Goal: Find specific page/section: Find specific page/section

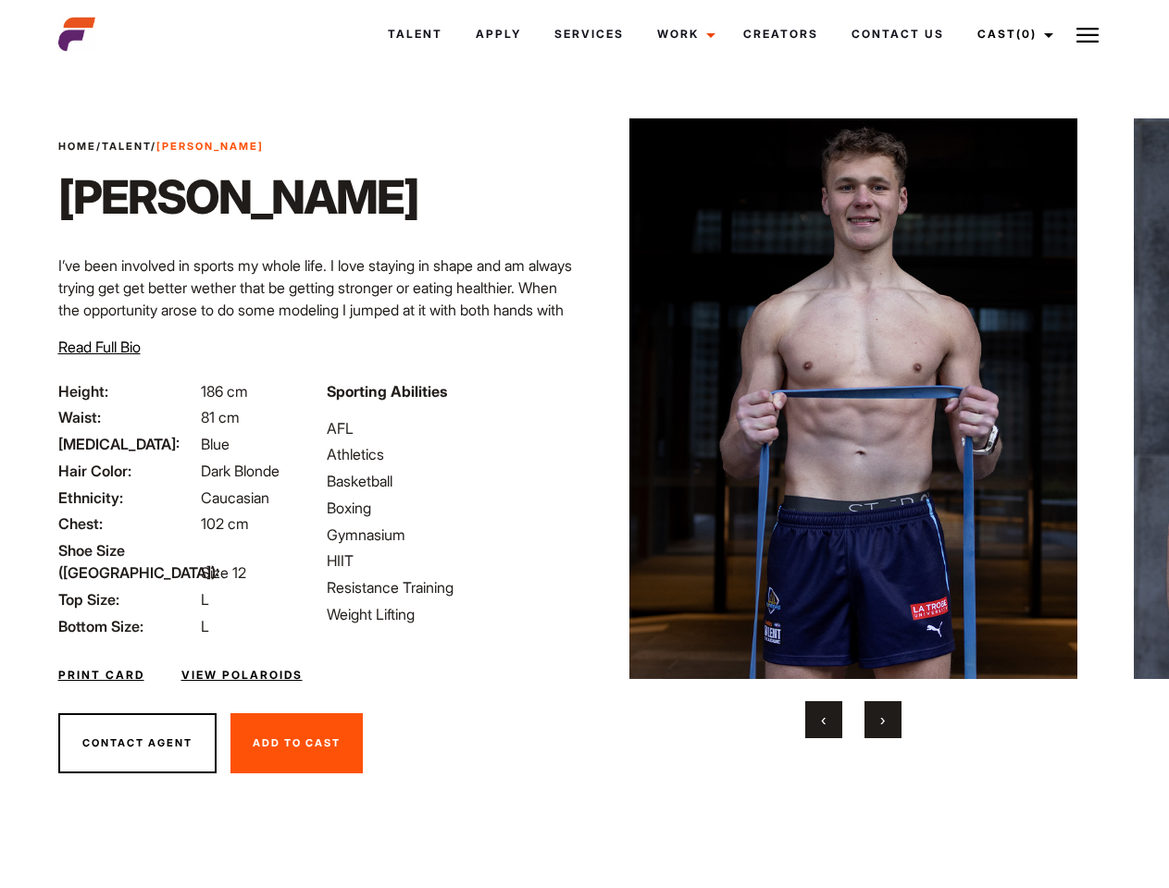
click at [1010, 34] on link "Cast (0)" at bounding box center [1013, 34] width 104 height 50
click at [1087, 34] on img at bounding box center [1087, 35] width 22 height 22
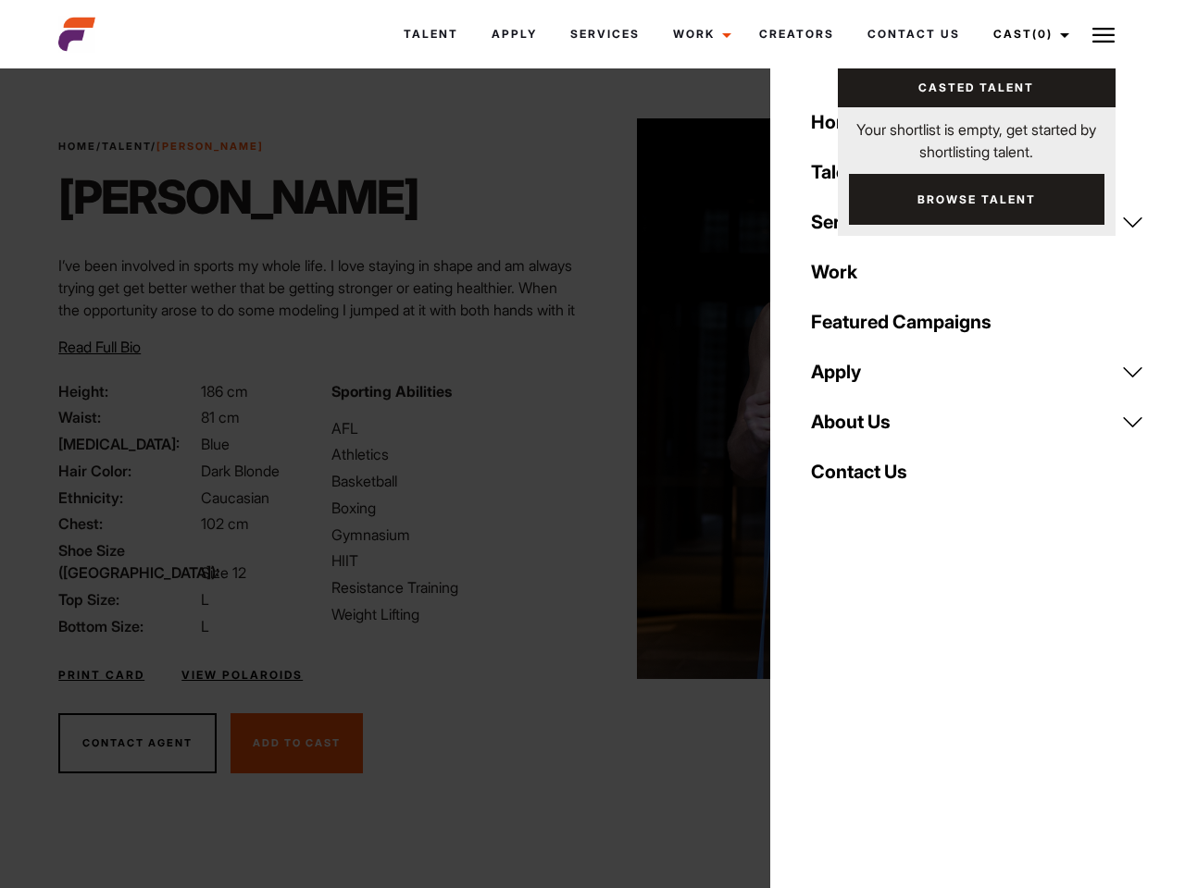
click at [852, 429] on img at bounding box center [861, 398] width 449 height 561
click at [584, 399] on div "Sporting Abilities AFL Athletics Basketball Boxing Gymnasium HIIT Resistance Tr…" at bounding box center [456, 508] width 272 height 257
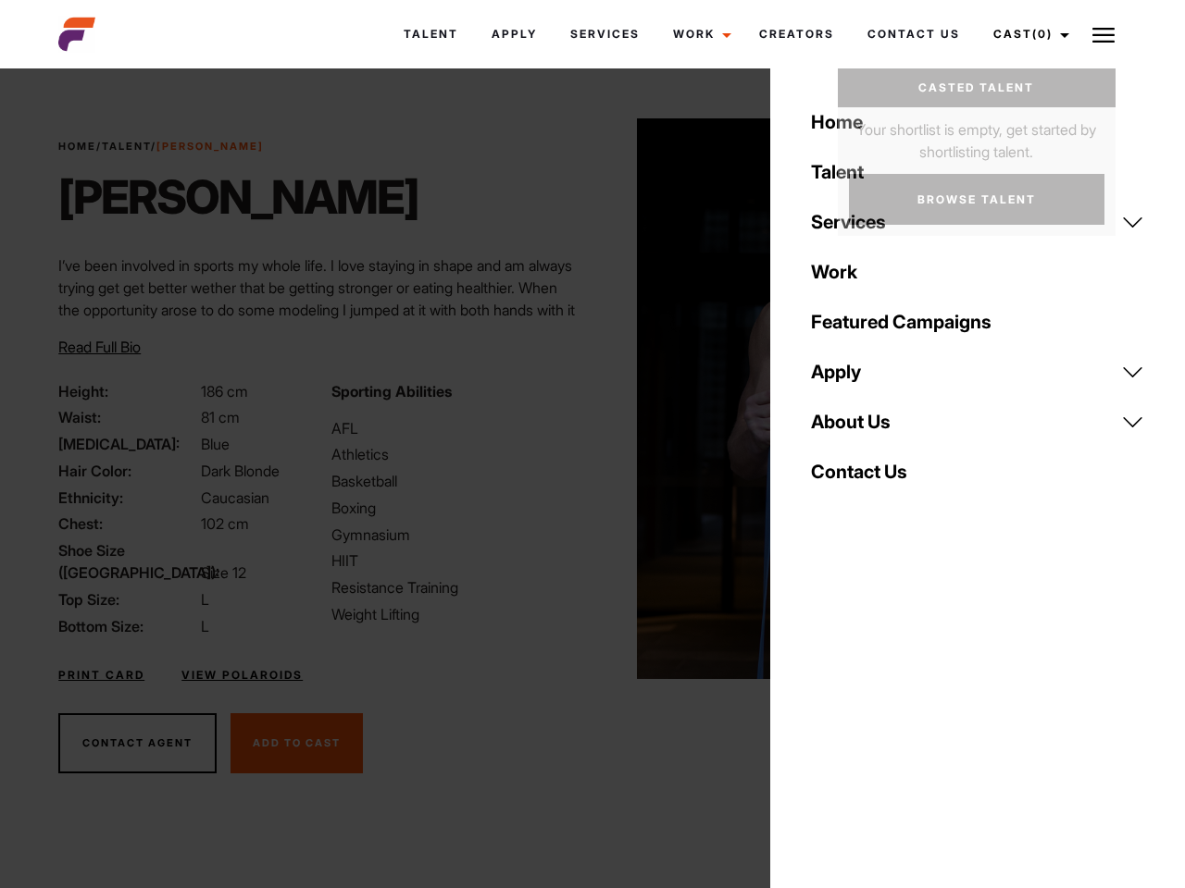
click at [824, 720] on div "Home Talent Services Talent Casting Photography Videography Creative Hair and M…" at bounding box center [977, 444] width 415 height 888
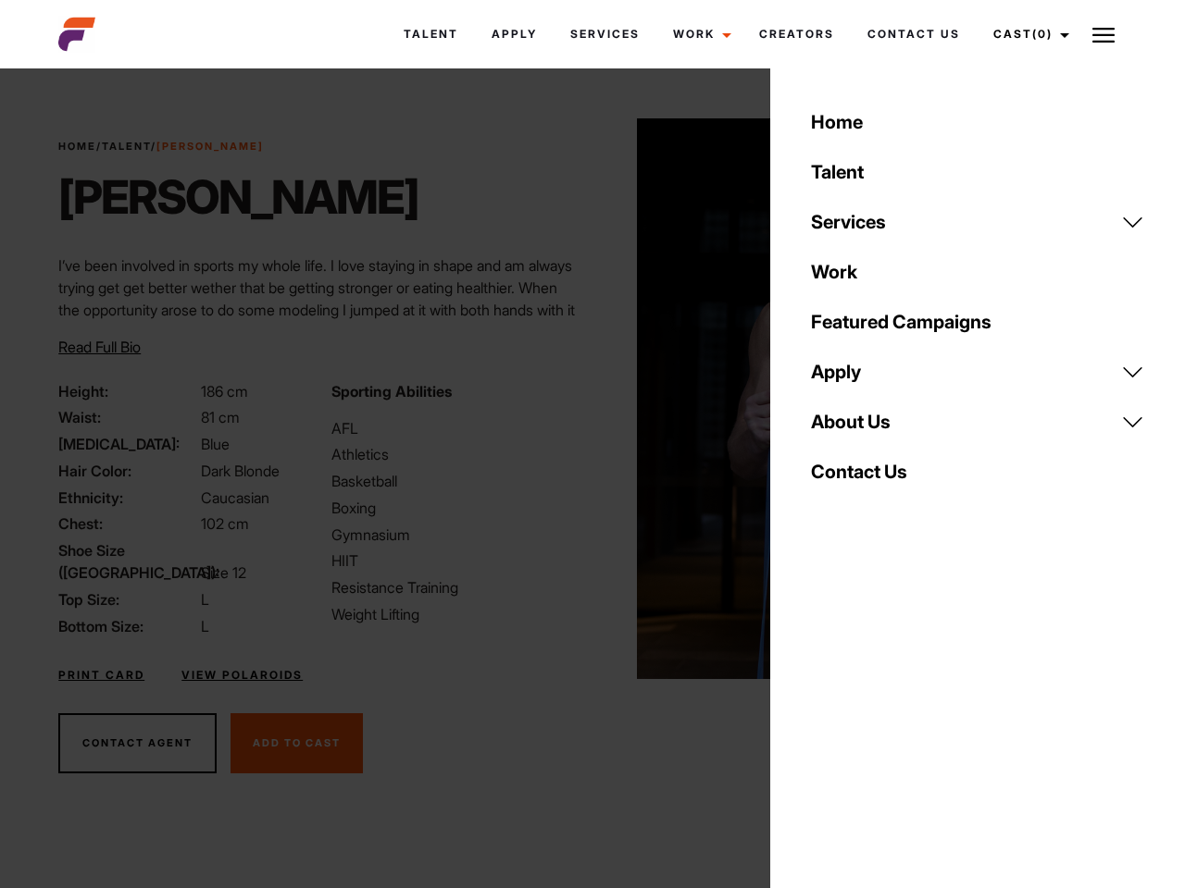
click at [883, 720] on div "Home Talent Services Talent Casting Photography Videography Creative Hair and M…" at bounding box center [977, 444] width 415 height 888
